Goal: Contribute content

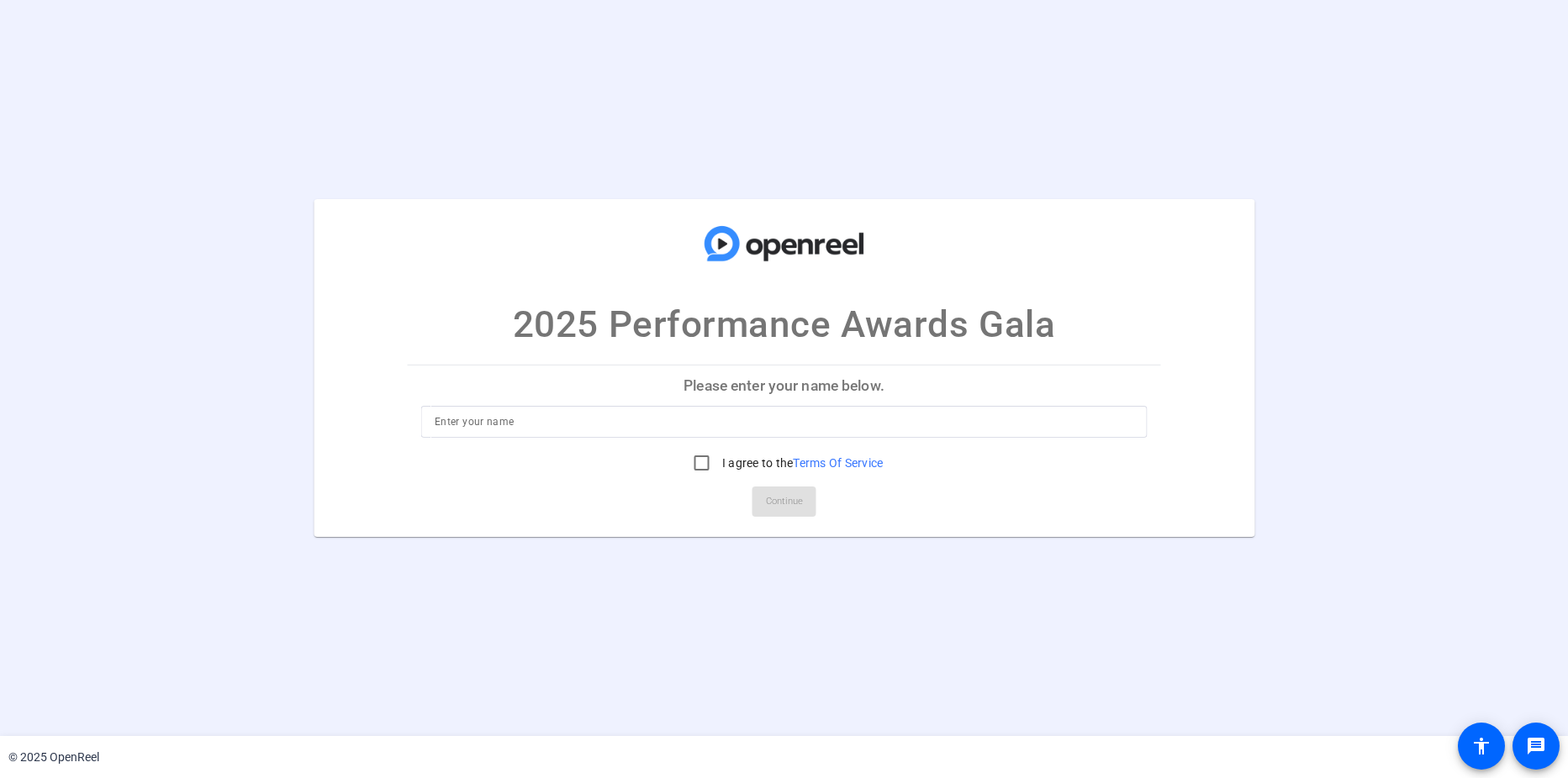
click at [553, 414] on input at bounding box center [784, 422] width 699 height 20
type input "Erick Zanker"
click at [701, 465] on input "I agree to the Terms Of Service" at bounding box center [702, 464] width 34 height 34
checkbox input "true"
click at [770, 504] on span "Continue" at bounding box center [784, 502] width 37 height 25
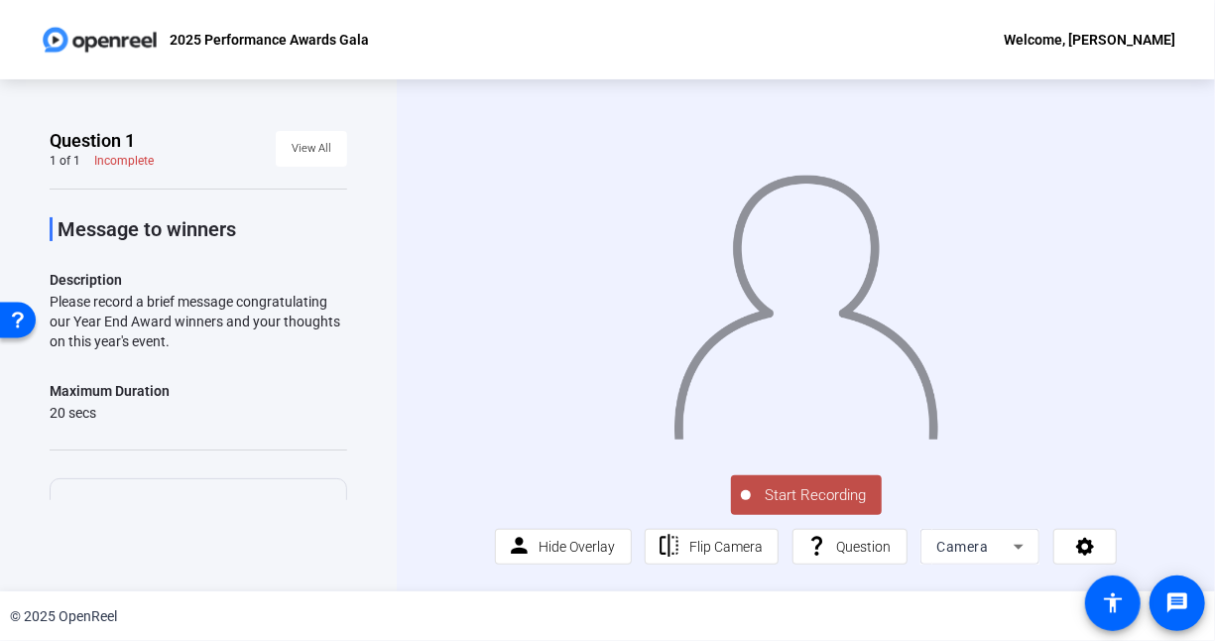
click at [130, 276] on p "Description" at bounding box center [198, 280] width 297 height 24
click at [130, 326] on div "Please record a brief message congratulating our Year End Award winners and you…" at bounding box center [198, 321] width 297 height 59
drag, startPoint x: 177, startPoint y: 347, endPoint x: 44, endPoint y: 2, distance: 369.8
click at [27, 292] on div "Question 1 1 of 1 Incomplete View All Message to winners Description Please rec…" at bounding box center [198, 335] width 397 height 512
click at [169, 337] on div "Please record a brief message congratulating our Year End Award winners and you…" at bounding box center [198, 321] width 297 height 59
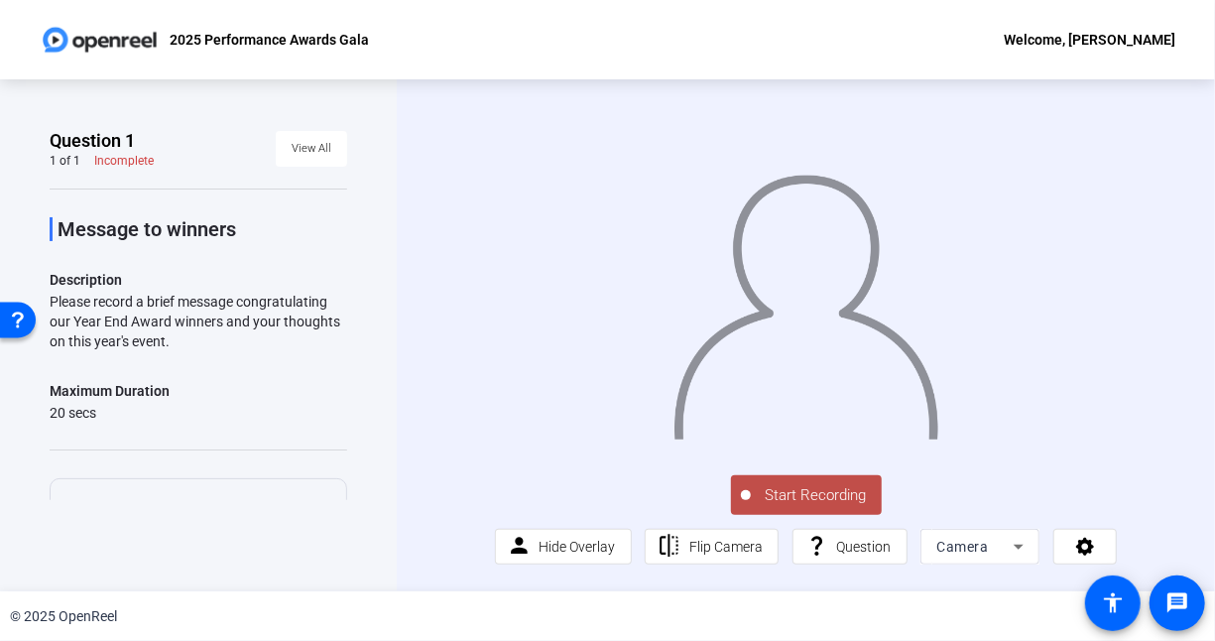
click at [187, 311] on div "Please record a brief message congratulating our Year End Award winners and you…" at bounding box center [198, 321] width 297 height 59
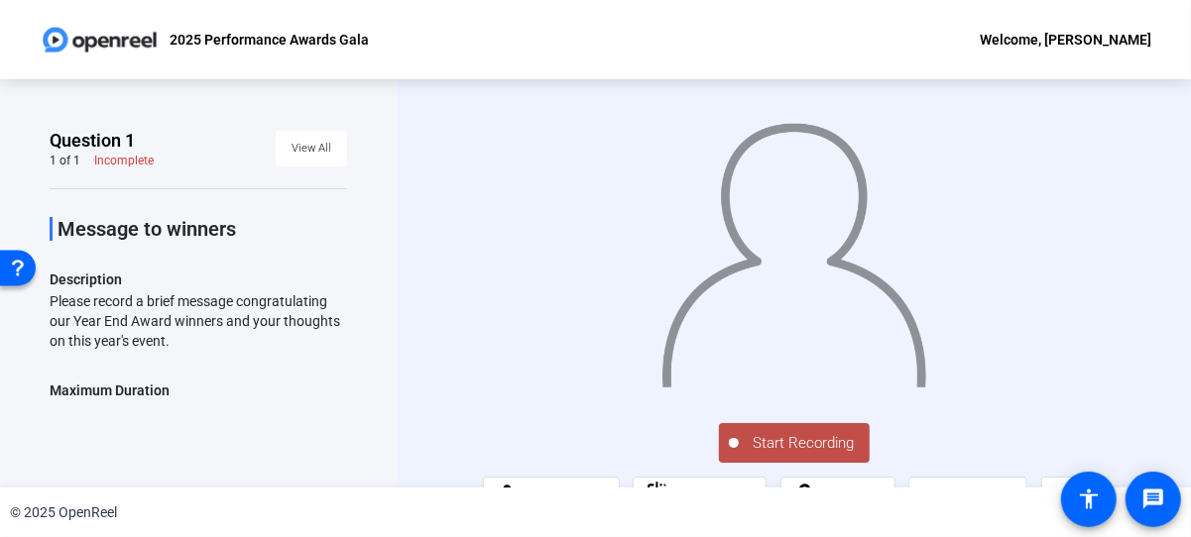
drag, startPoint x: 317, startPoint y: 533, endPoint x: 207, endPoint y: 423, distance: 155.0
click at [317, 533] on div "© 2025 OpenReel" at bounding box center [595, 513] width 1191 height 50
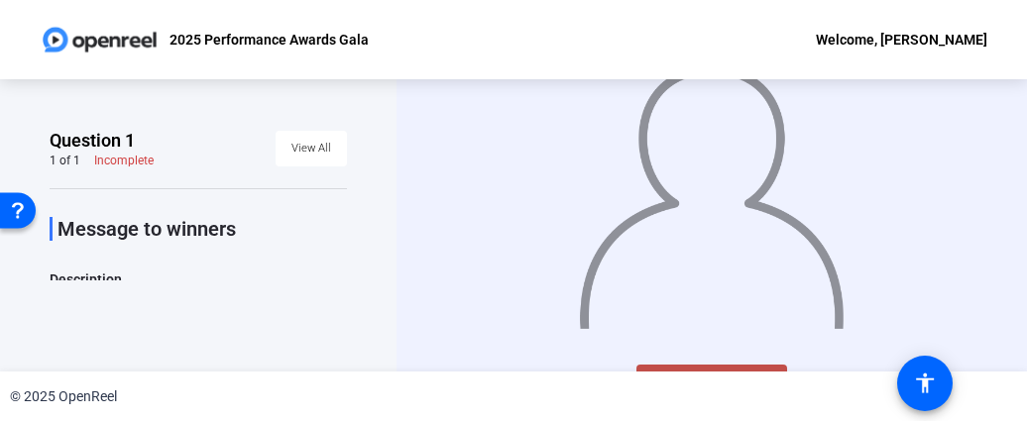
drag, startPoint x: 285, startPoint y: 334, endPoint x: 274, endPoint y: 349, distance: 18.4
click at [285, 334] on div "Question 1 1 of 1 Incomplete View All Message to winners Description Please rec…" at bounding box center [198, 225] width 397 height 293
click at [745, 71] on div "2025 Performance Awards Gala Welcome, Erick Zanker" at bounding box center [513, 39] width 1027 height 79
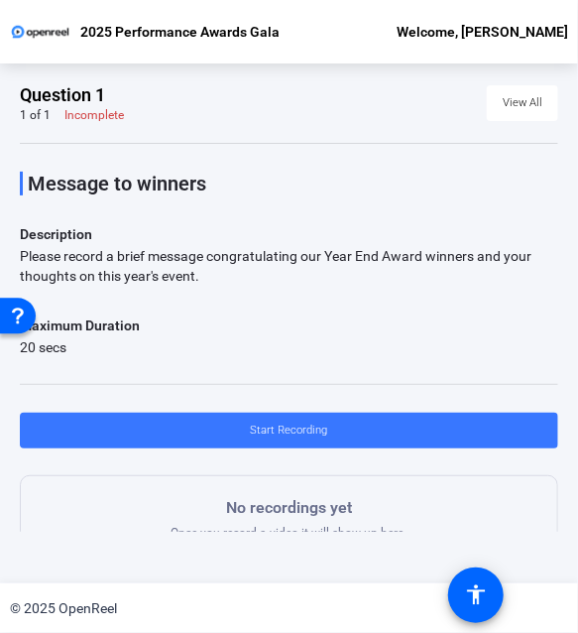
drag, startPoint x: 281, startPoint y: 359, endPoint x: 807, endPoint y: 388, distance: 527.4
click at [578, 388] on html "Accessibility Screen-Reader Guide, Feedback, and Issue Reporting | New window 2…" at bounding box center [289, 316] width 578 height 633
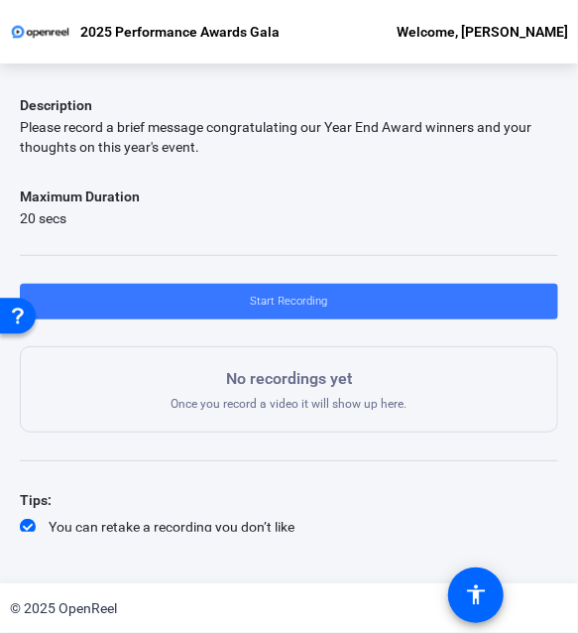
scroll to position [181, 0]
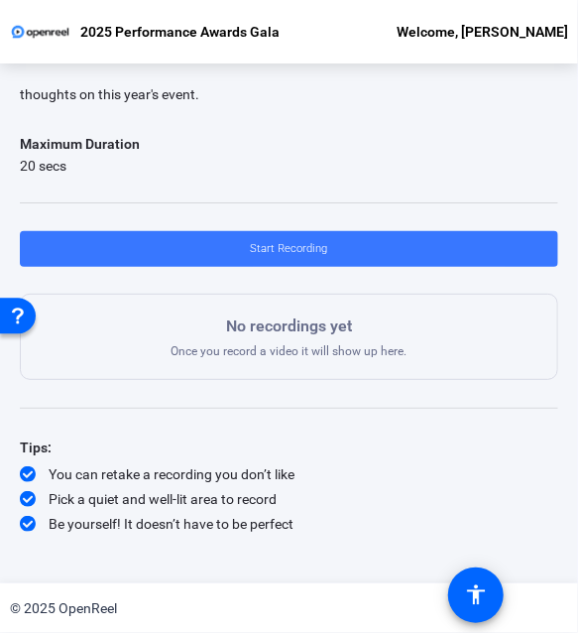
drag, startPoint x: 397, startPoint y: 523, endPoint x: 621, endPoint y: 532, distance: 224.3
click at [578, 532] on html "Accessibility Screen-Reader Guide, Feedback, and Issue Reporting | New window 2…" at bounding box center [289, 316] width 578 height 633
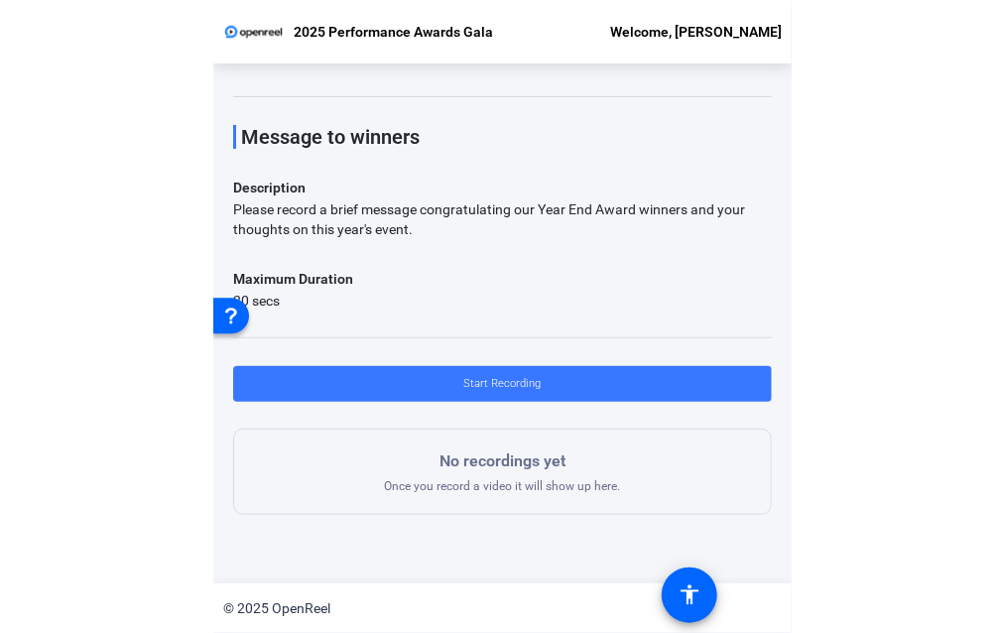
scroll to position [0, 0]
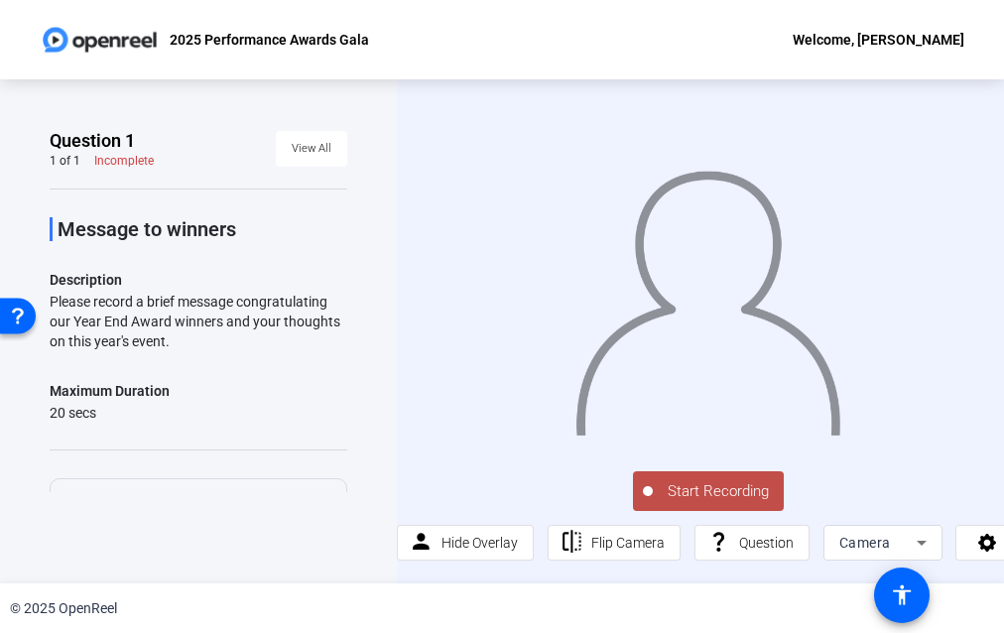
click at [138, 168] on div "Incomplete" at bounding box center [123, 161] width 59 height 16
click at [93, 341] on div "Please record a brief message congratulating our Year End Award winners and you…" at bounding box center [198, 321] width 297 height 59
click at [732, 481] on span "Start Recording" at bounding box center [718, 491] width 131 height 23
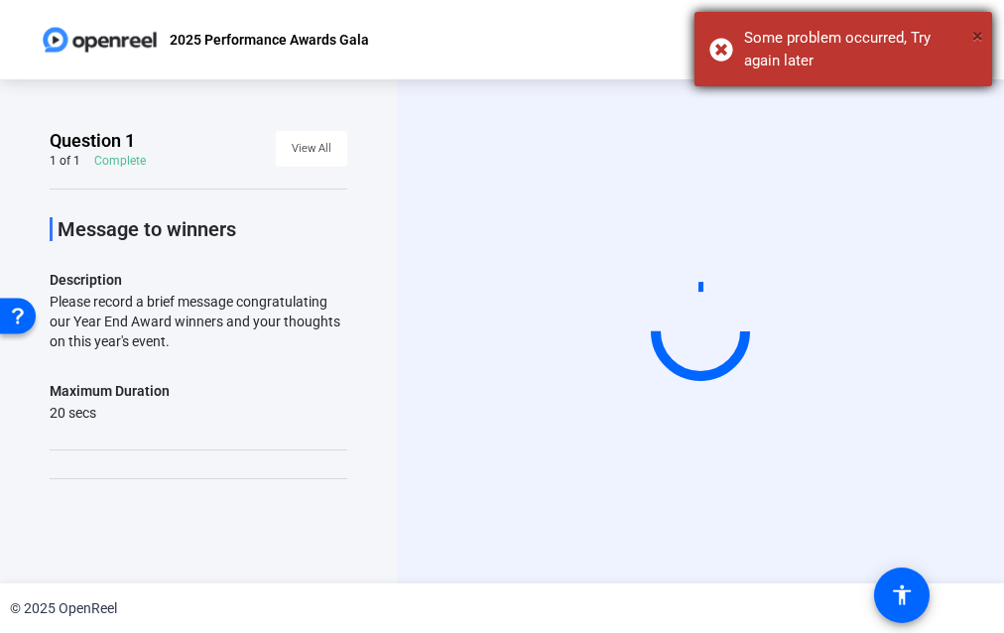
click at [972, 35] on span "×" at bounding box center [977, 36] width 11 height 24
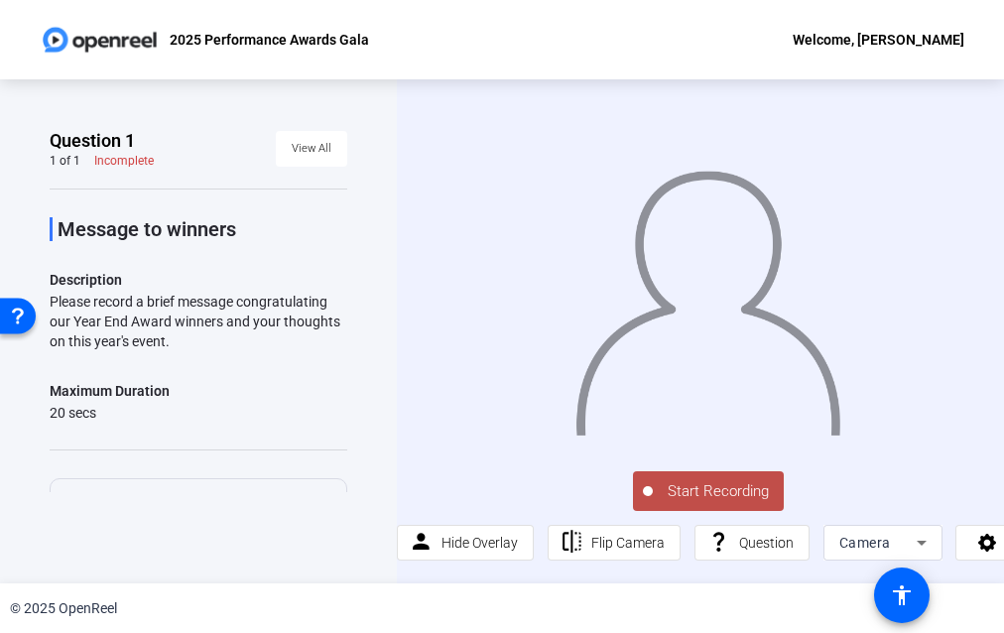
click at [706, 471] on button "Start Recording" at bounding box center [708, 491] width 151 height 40
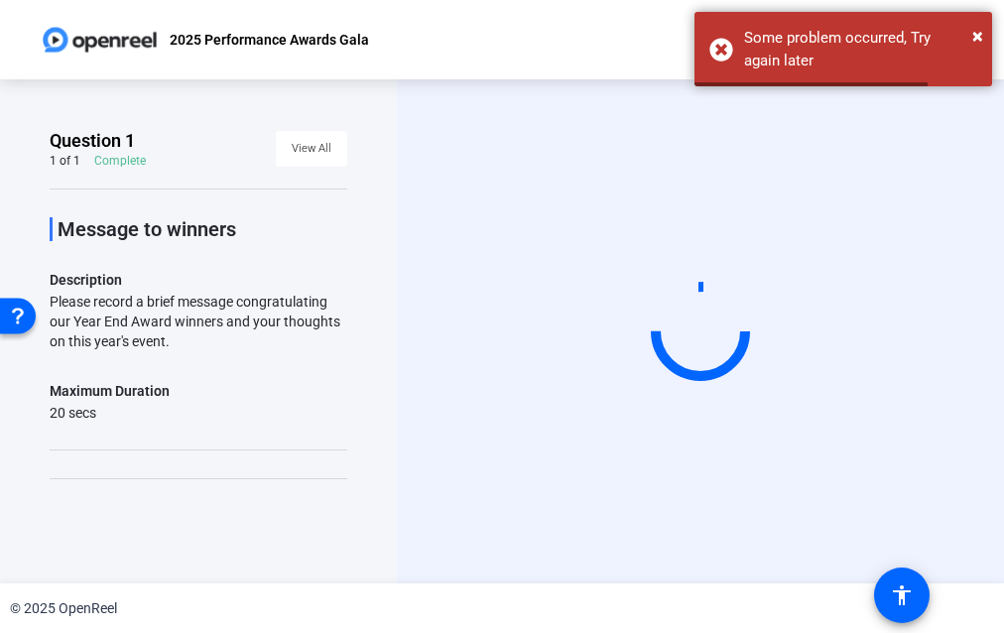
click at [380, 258] on div "Question 1 1 of 1 Complete View All Message to winners Description Please recor…" at bounding box center [198, 331] width 397 height 504
